Goal: Task Accomplishment & Management: Manage account settings

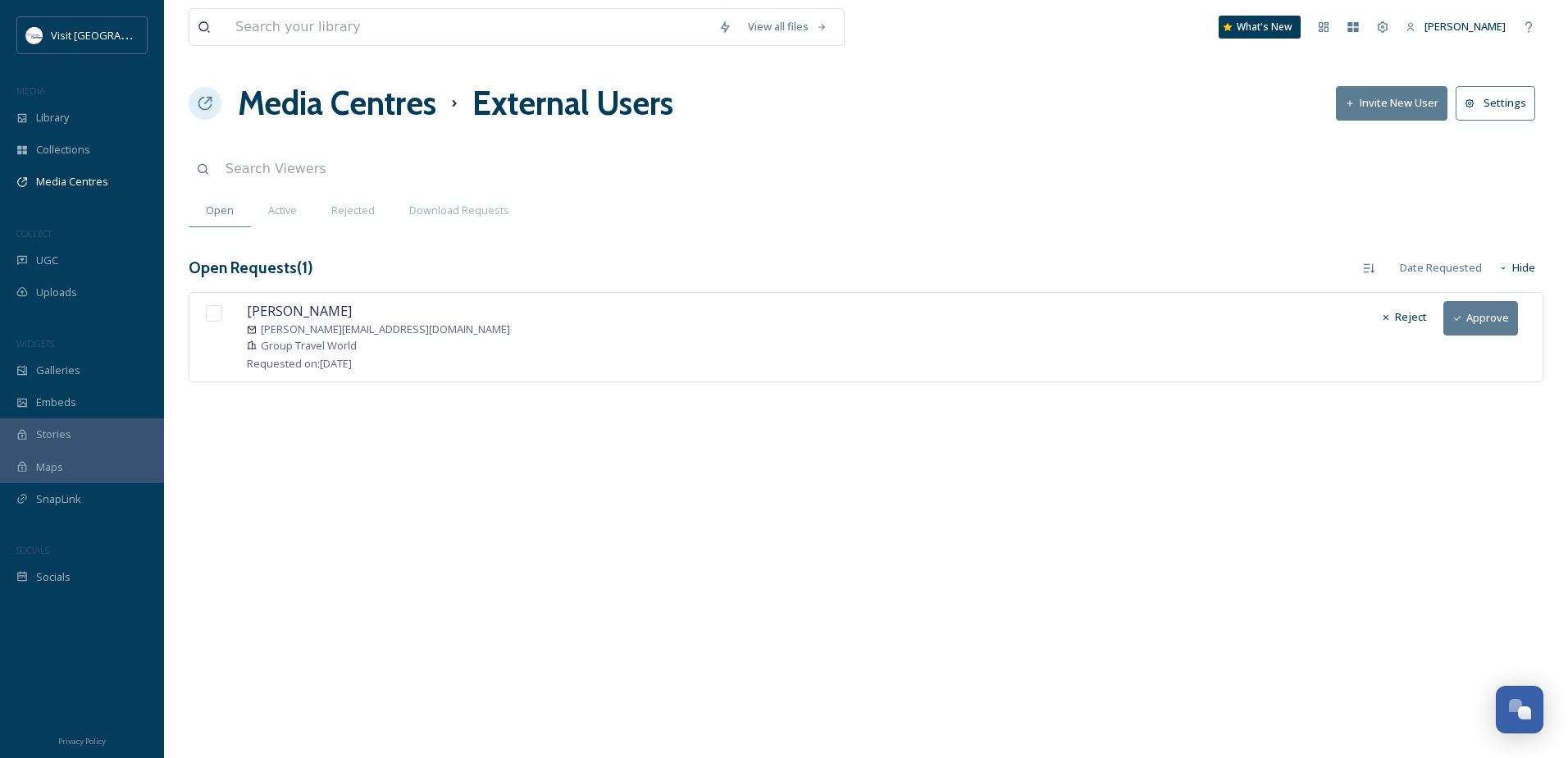
click at [1484, 327] on button "Approve" at bounding box center [1481, 318] width 74 height 34
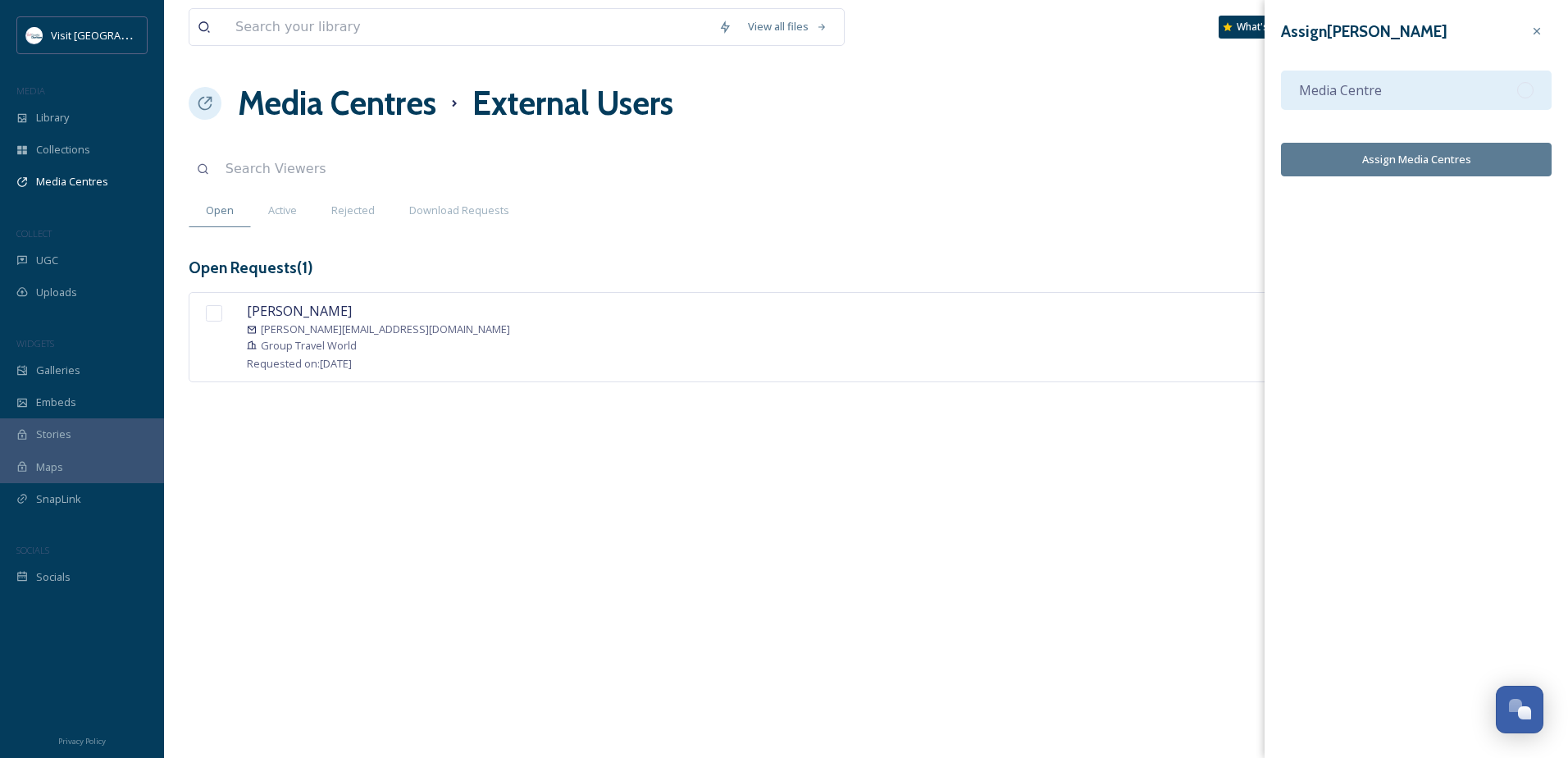
click at [1405, 96] on div "Media Centre" at bounding box center [1416, 91] width 271 height 40
click at [1418, 157] on button "Assign Media Centres" at bounding box center [1416, 159] width 271 height 34
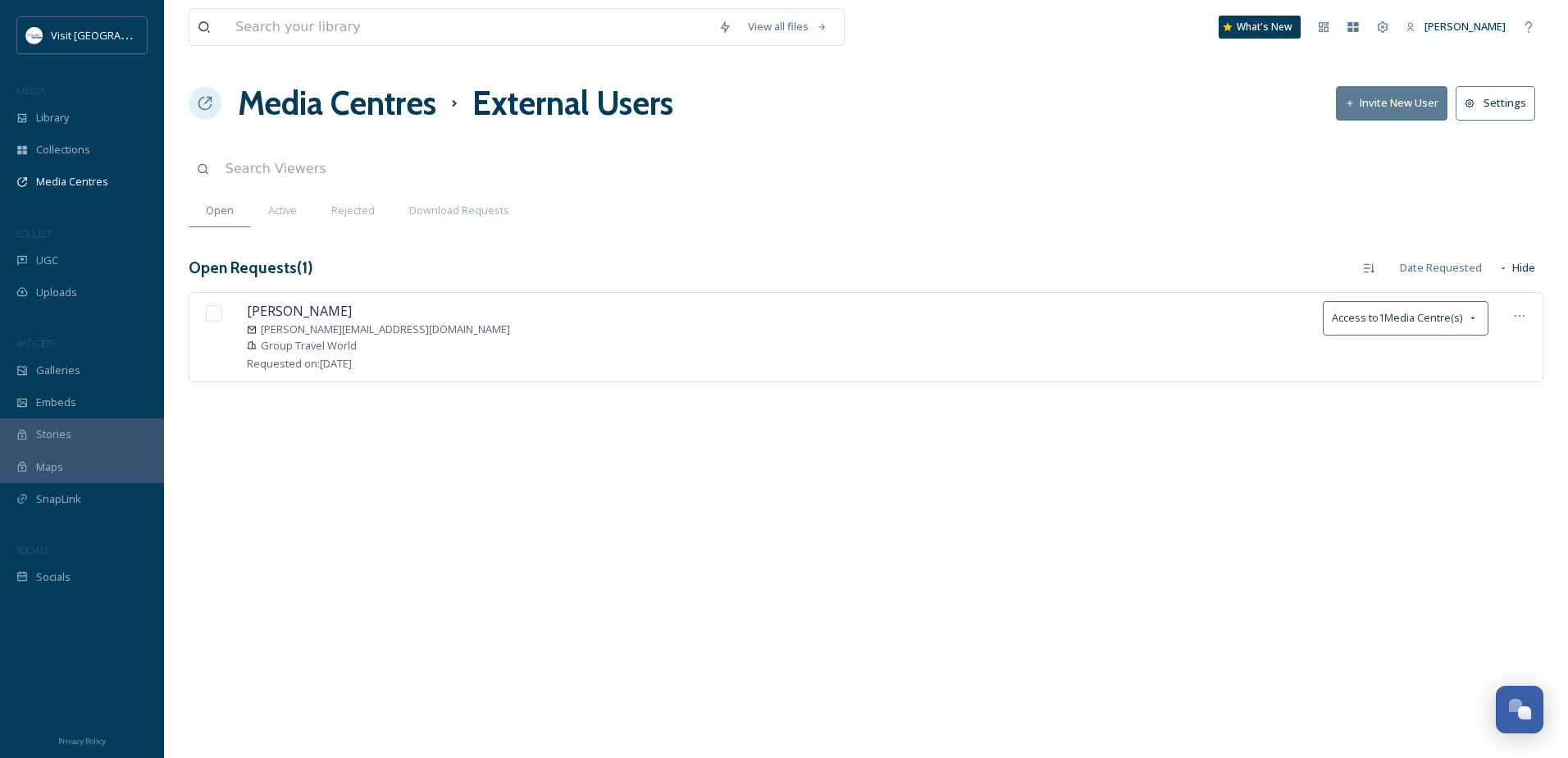
click at [214, 308] on input "checkbox" at bounding box center [214, 313] width 16 height 16
checkbox input "true"
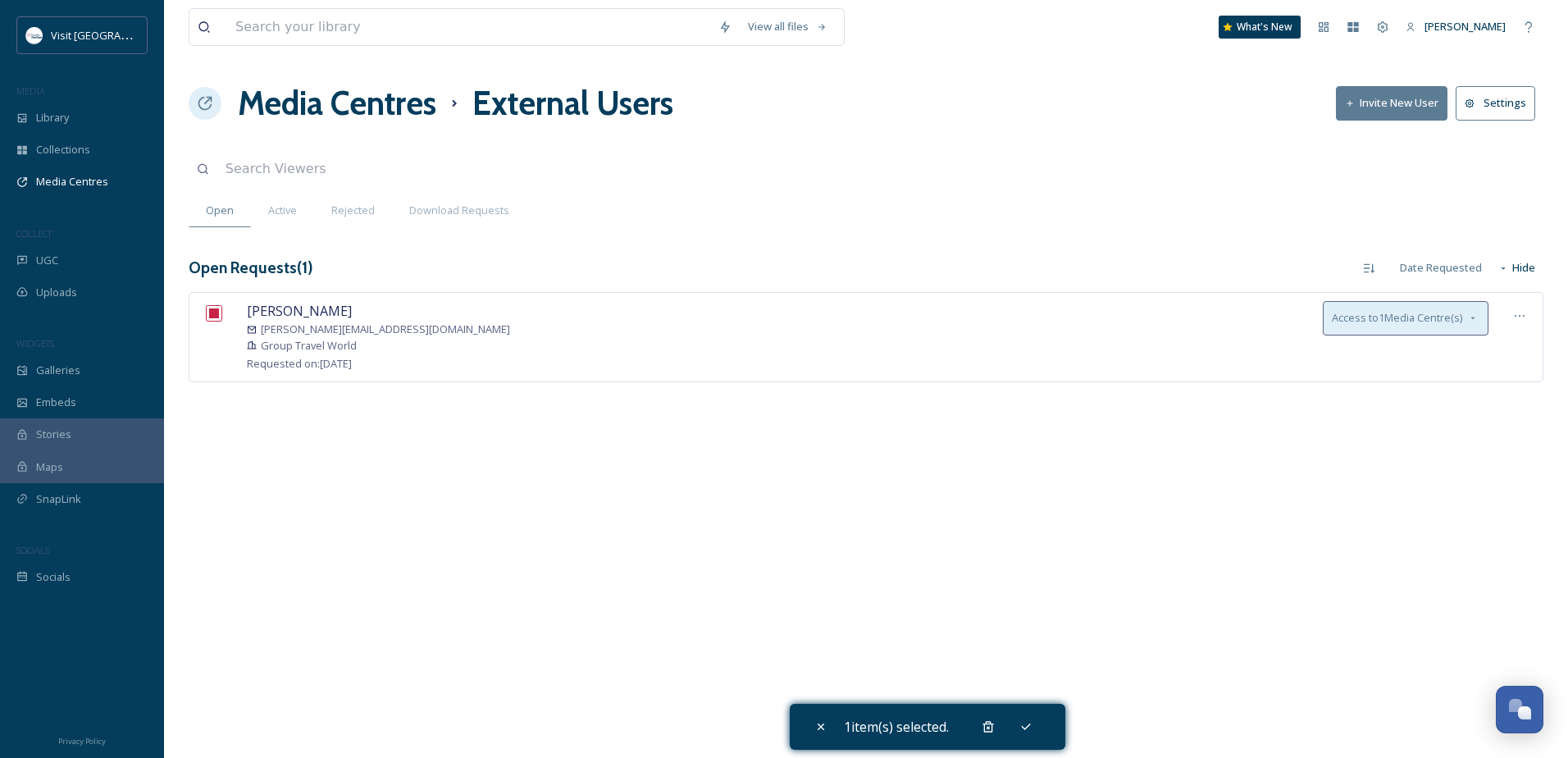
click at [1372, 327] on div "Access to 1 Media Centre(s)" at bounding box center [1405, 318] width 166 height 34
click at [1379, 417] on div "[PERSON_NAME] [PERSON_NAME][EMAIL_ADDRESS][DOMAIN_NAME] Group Travel World Requ…" at bounding box center [866, 362] width 1354 height 138
